Goal: Task Accomplishment & Management: Use online tool/utility

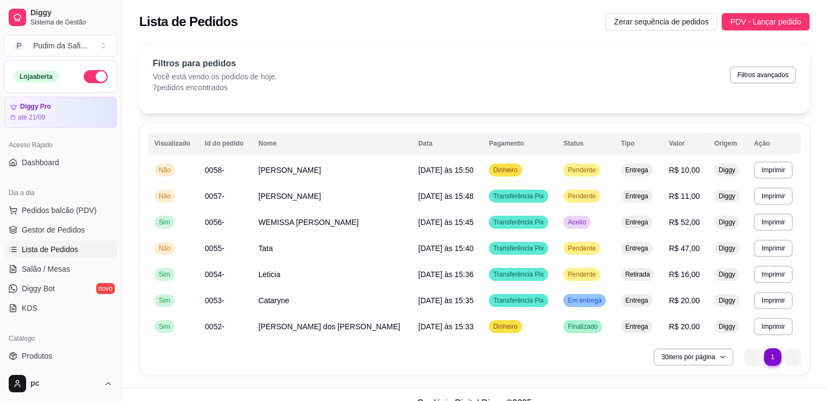
scroll to position [24, 0]
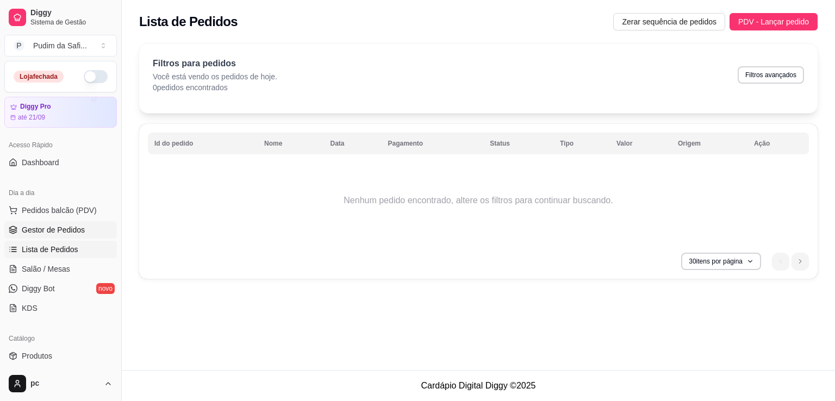
click at [76, 229] on span "Gestor de Pedidos" at bounding box center [53, 230] width 63 height 11
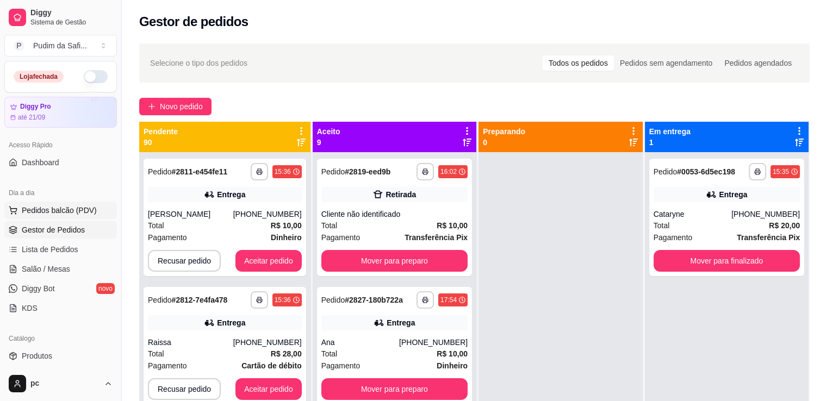
scroll to position [163, 0]
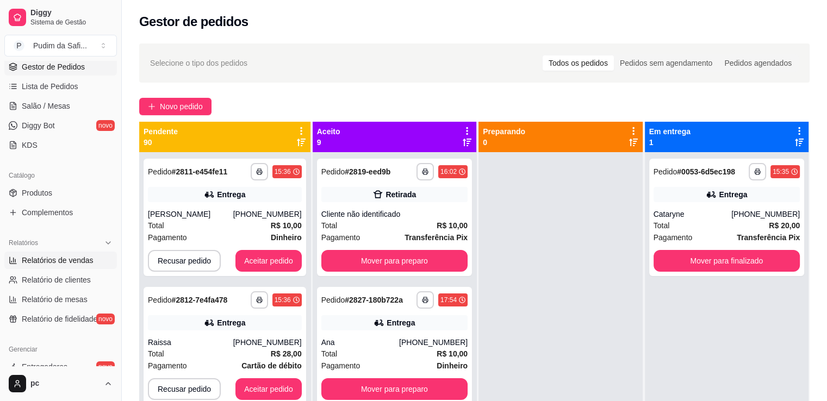
click at [58, 264] on span "Relatórios de vendas" at bounding box center [58, 260] width 72 height 11
select select "ALL"
select select "0"
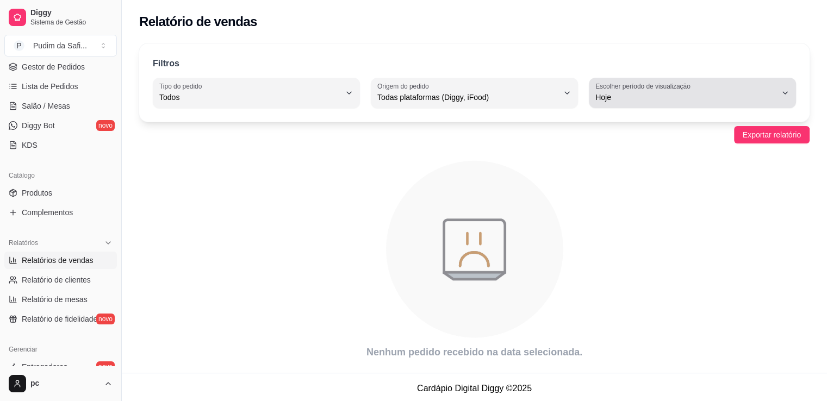
click at [621, 93] on span "Hoje" at bounding box center [685, 97] width 181 height 11
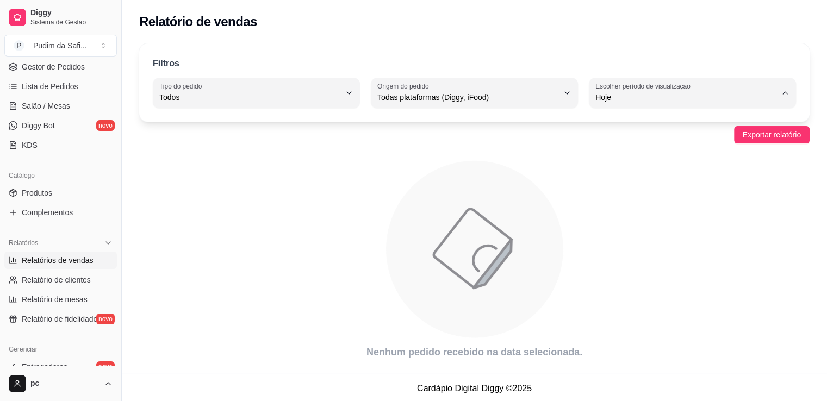
click at [626, 149] on li "Ontem" at bounding box center [692, 140] width 190 height 17
type input "1"
select select "1"
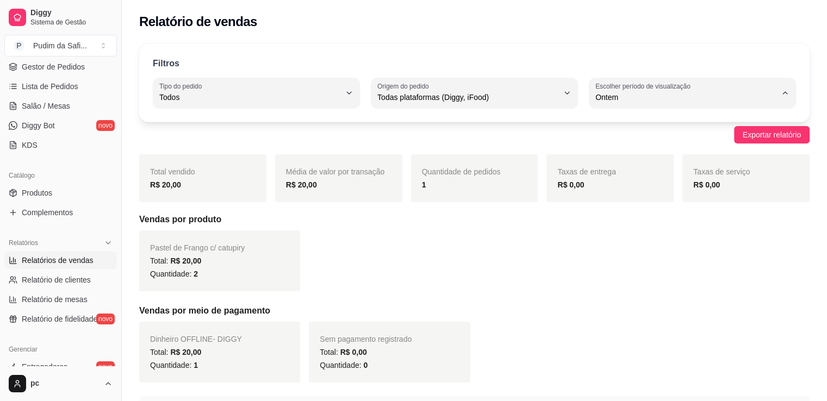
click at [526, 222] on h5 "Vendas por produto" at bounding box center [474, 219] width 670 height 13
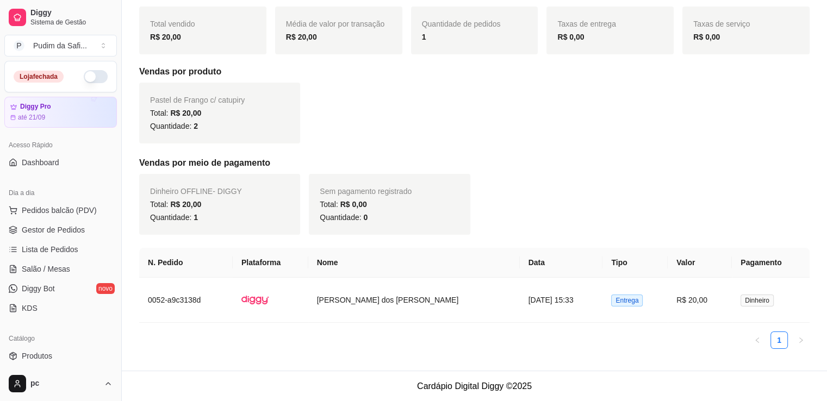
scroll to position [94, 0]
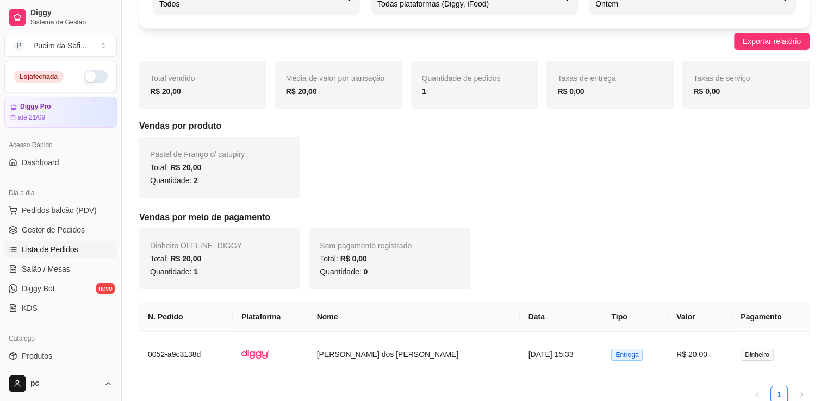
click at [14, 250] on icon at bounding box center [13, 250] width 5 height 0
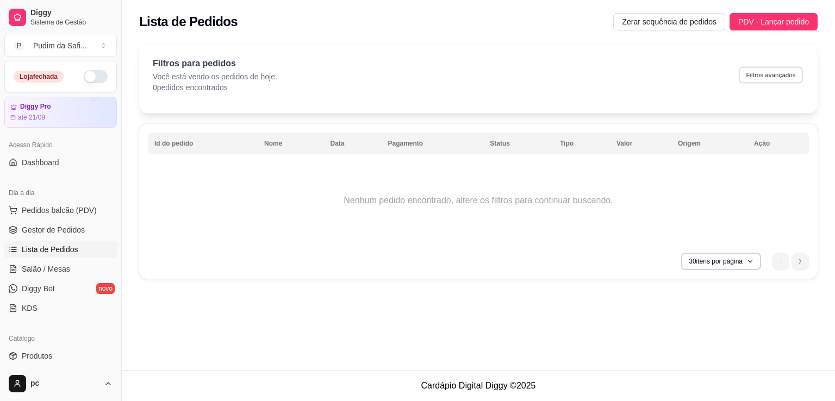
click at [760, 76] on button "Filtros avançados" at bounding box center [771, 74] width 64 height 17
select select "0"
click at [605, 45] on div "Filtros para pedidos Você está vendo os pedidos de hoje. 0 pedidos encontrados …" at bounding box center [478, 78] width 679 height 70
click at [633, 20] on span "Zerar sequência de pedidos" at bounding box center [669, 22] width 95 height 12
click at [772, 69] on button "Filtros avançados" at bounding box center [771, 74] width 64 height 17
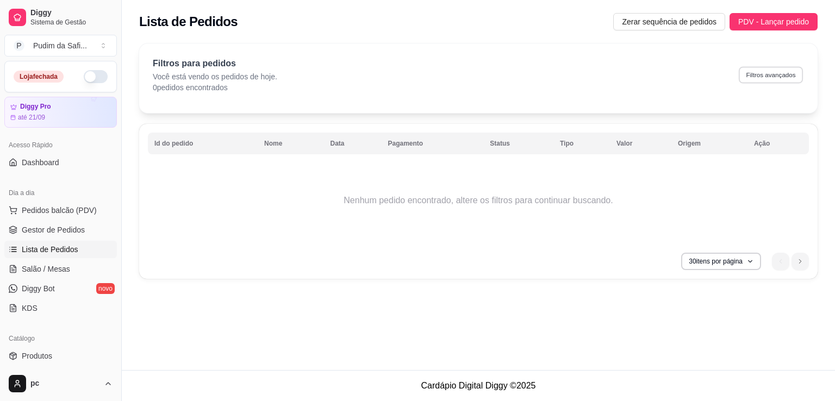
select select "0"
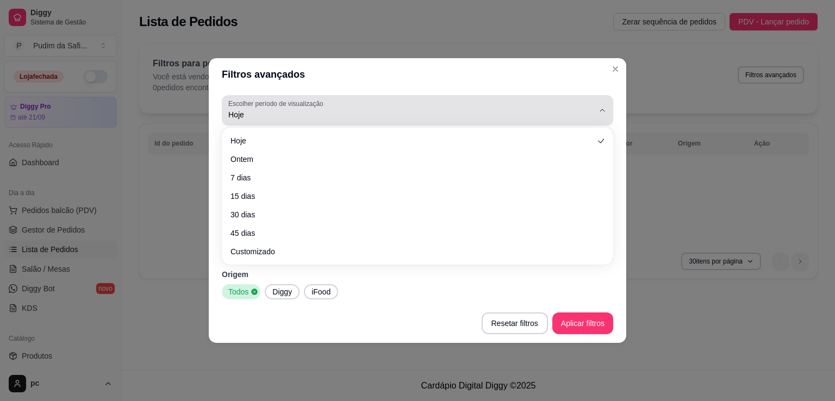
click at [244, 110] on span "Hoje" at bounding box center [410, 114] width 365 height 11
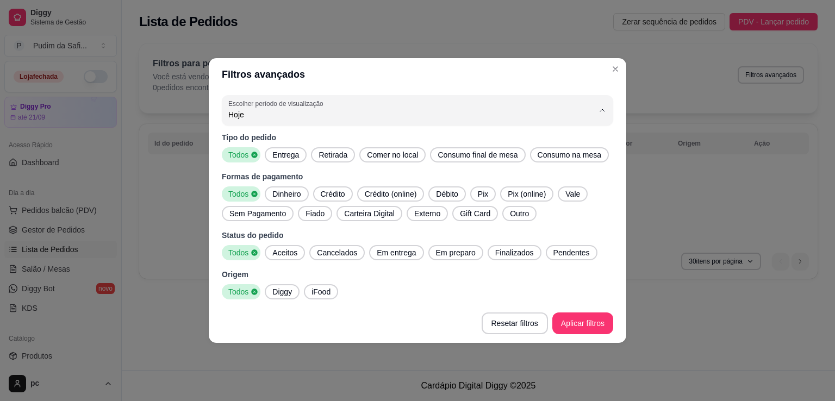
click at [256, 161] on span "Ontem" at bounding box center [412, 158] width 349 height 10
type input "1"
select select "1"
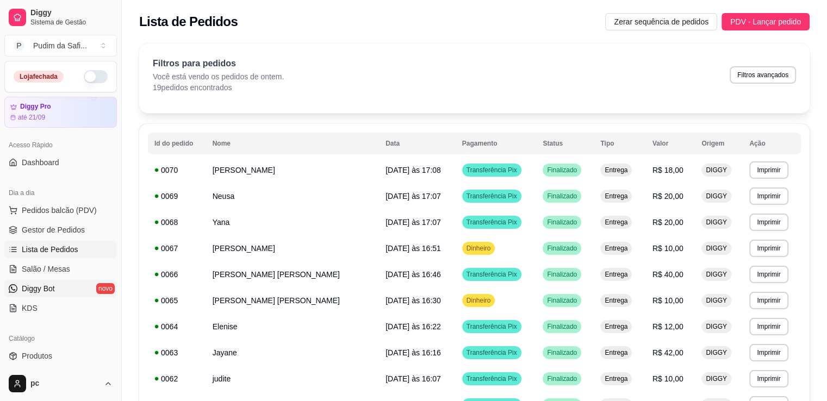
scroll to position [163, 0]
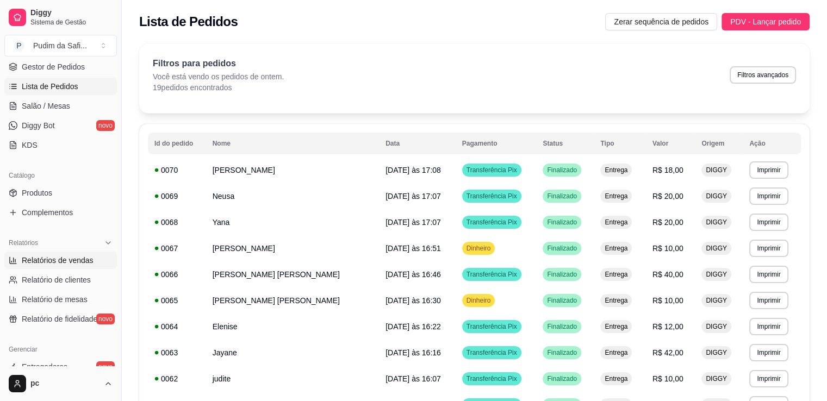
click at [70, 259] on span "Relatórios de vendas" at bounding box center [58, 260] width 72 height 11
select select "ALL"
select select "0"
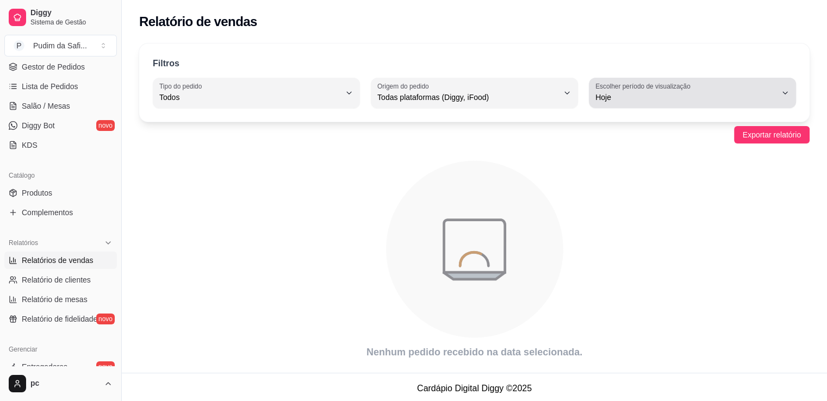
click at [689, 102] on span "Hoje" at bounding box center [685, 97] width 181 height 11
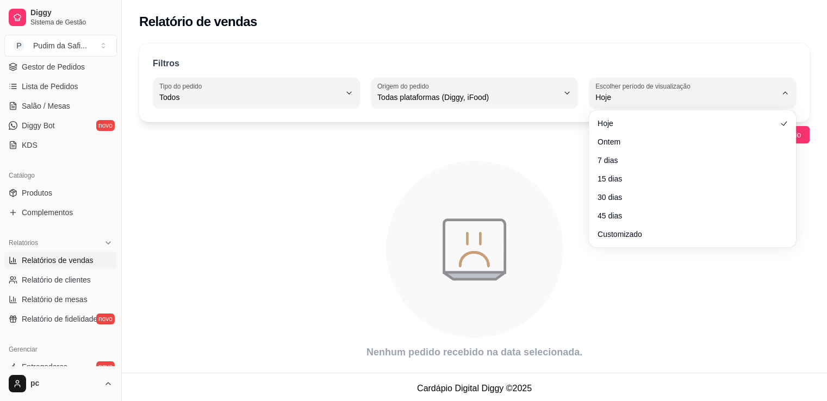
click at [679, 151] on ul "Hoje Ontem 7 dias 15 dias 30 dias 45 dias Customizado" at bounding box center [692, 179] width 198 height 128
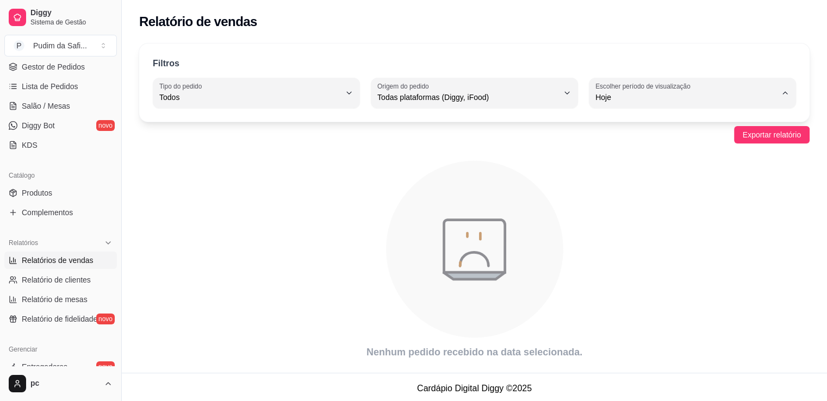
click at [683, 139] on span "Ontem" at bounding box center [687, 140] width 172 height 10
type input "1"
select select "1"
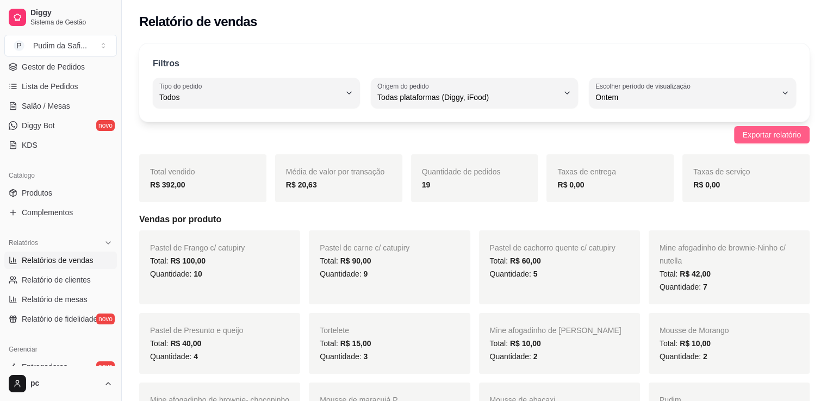
click at [748, 134] on span "Exportar relatório" at bounding box center [772, 135] width 58 height 12
